Goal: Task Accomplishment & Management: Manage account settings

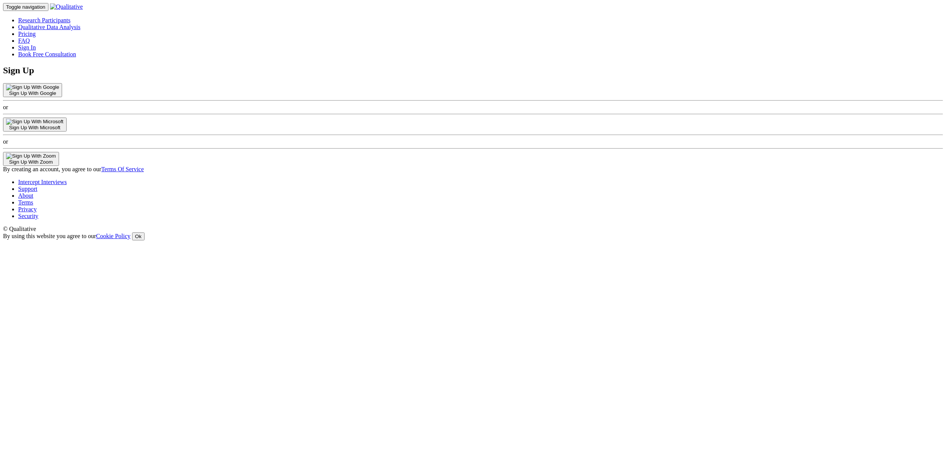
click at [64, 130] on div "Sign Up With Microsoft" at bounding box center [34, 128] width 57 height 6
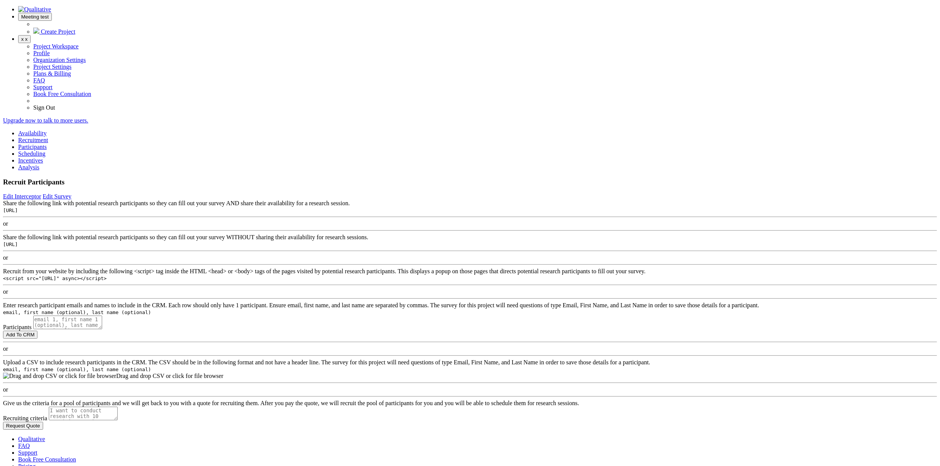
click at [49, 14] on span at bounding box center [49, 17] width 0 height 6
click at [657, 178] on ui-view "Recruit Participants Edit Interceptor Edit Survey Edit Terminate Conditions Sha…" at bounding box center [470, 304] width 934 height 252
click at [31, 35] on button "x x" at bounding box center [24, 39] width 12 height 8
click at [71, 70] on link "Project Settings" at bounding box center [52, 67] width 38 height 6
click at [45, 151] on link "Scheduling" at bounding box center [31, 154] width 27 height 6
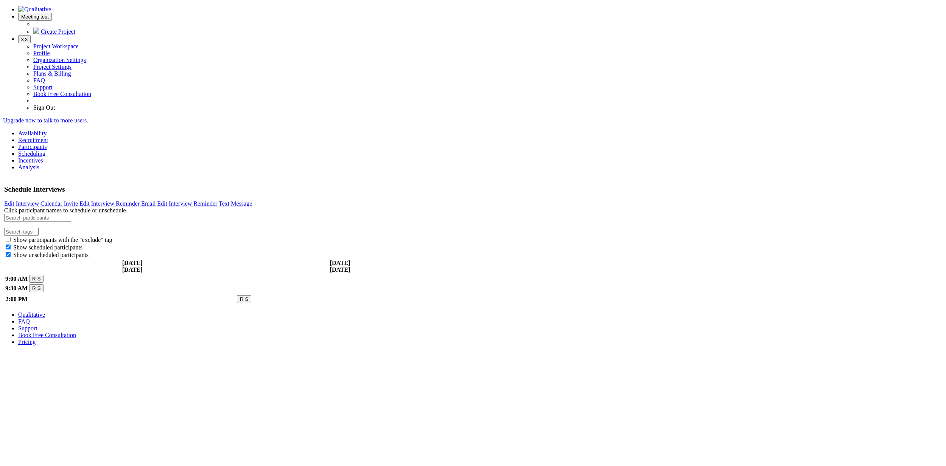
click at [28, 36] on span "x x" at bounding box center [24, 39] width 6 height 6
click at [50, 50] on link "Profile" at bounding box center [41, 53] width 17 height 6
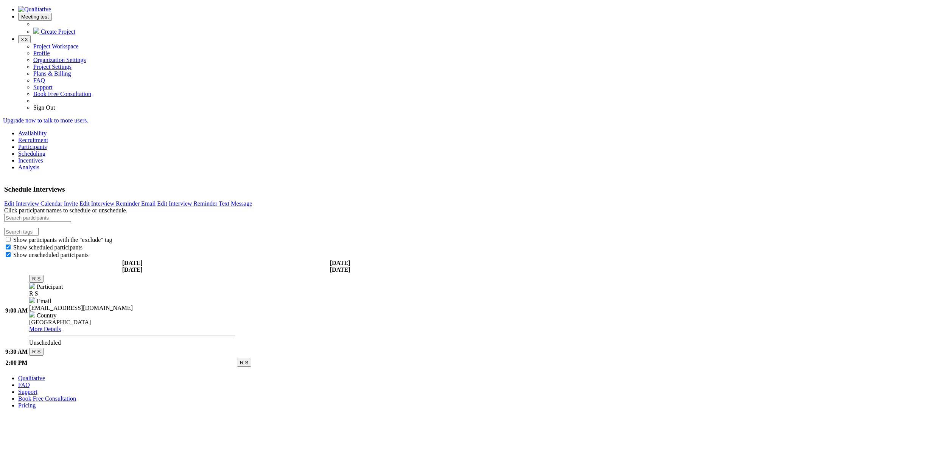
click at [43, 275] on button "R S" at bounding box center [36, 279] width 14 height 8
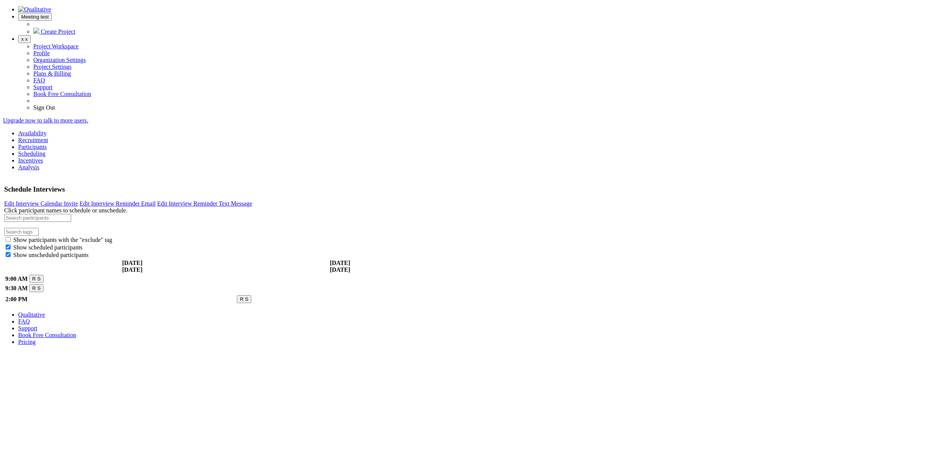
click at [138, 177] on ui-view "Schedule Interviews Edit Interview Calendar Invite Edit Interview Reminder Emai…" at bounding box center [473, 241] width 940 height 129
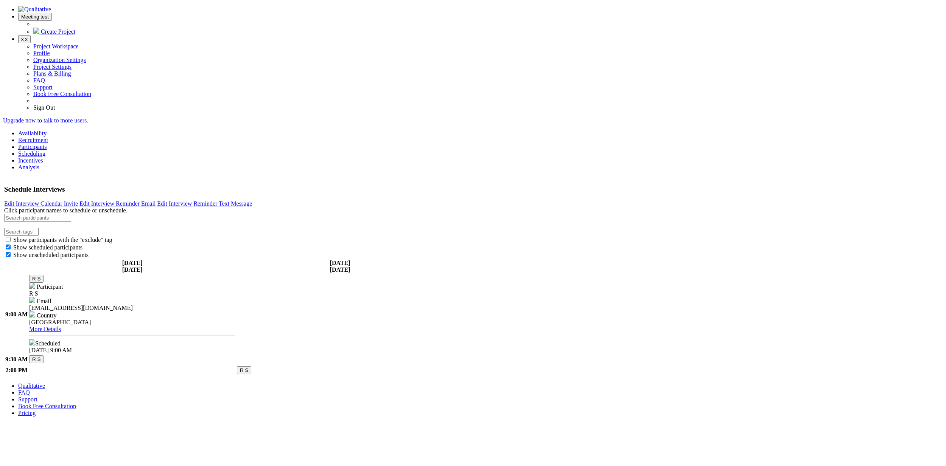
click at [43, 275] on button "R S" at bounding box center [36, 279] width 14 height 8
click at [43, 284] on button "R S" at bounding box center [36, 288] width 14 height 8
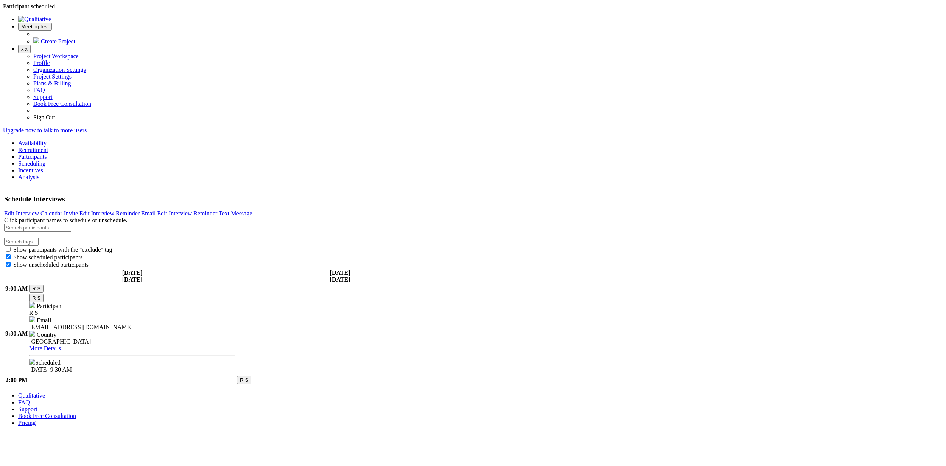
click at [43, 294] on button "R S" at bounding box center [36, 298] width 14 height 8
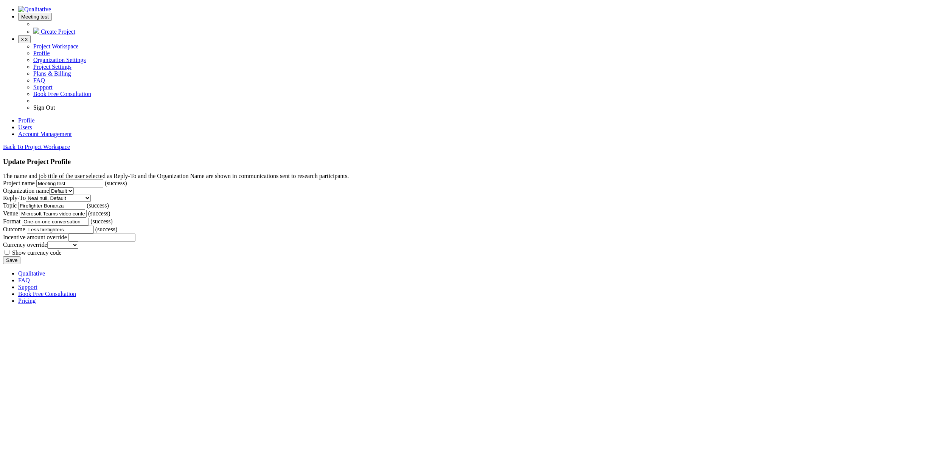
click at [32, 124] on link "Users" at bounding box center [25, 127] width 14 height 6
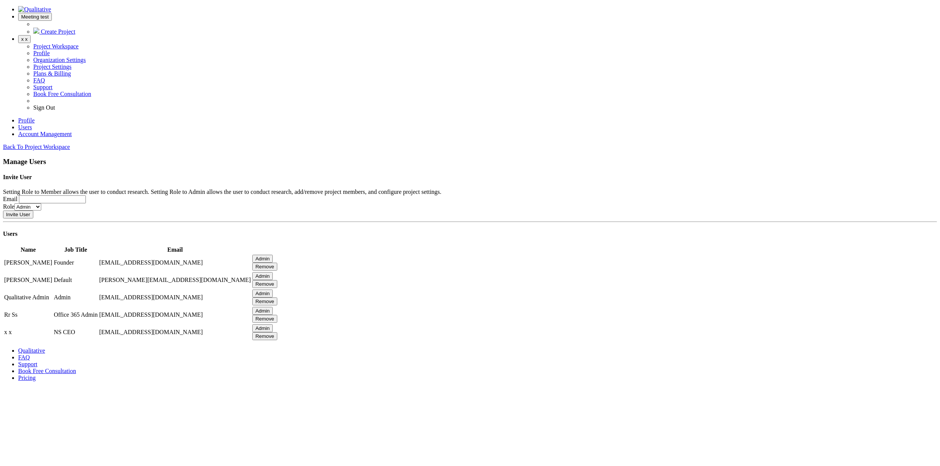
click at [258, 181] on h4 "Invite User" at bounding box center [470, 177] width 934 height 7
click at [35, 117] on link "Profile" at bounding box center [26, 120] width 17 height 6
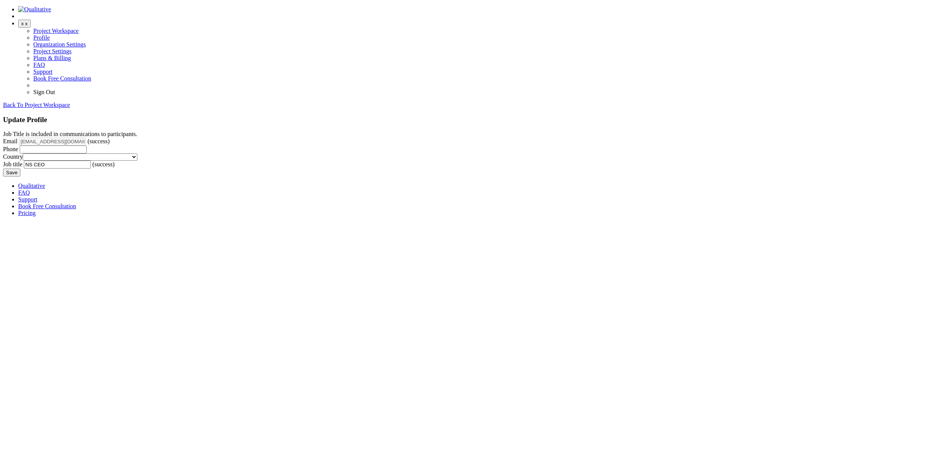
click at [741, 177] on form "Job Title is included in communications to participants. Email nsamarak@outlook…" at bounding box center [473, 154] width 940 height 46
